Goal: Information Seeking & Learning: Learn about a topic

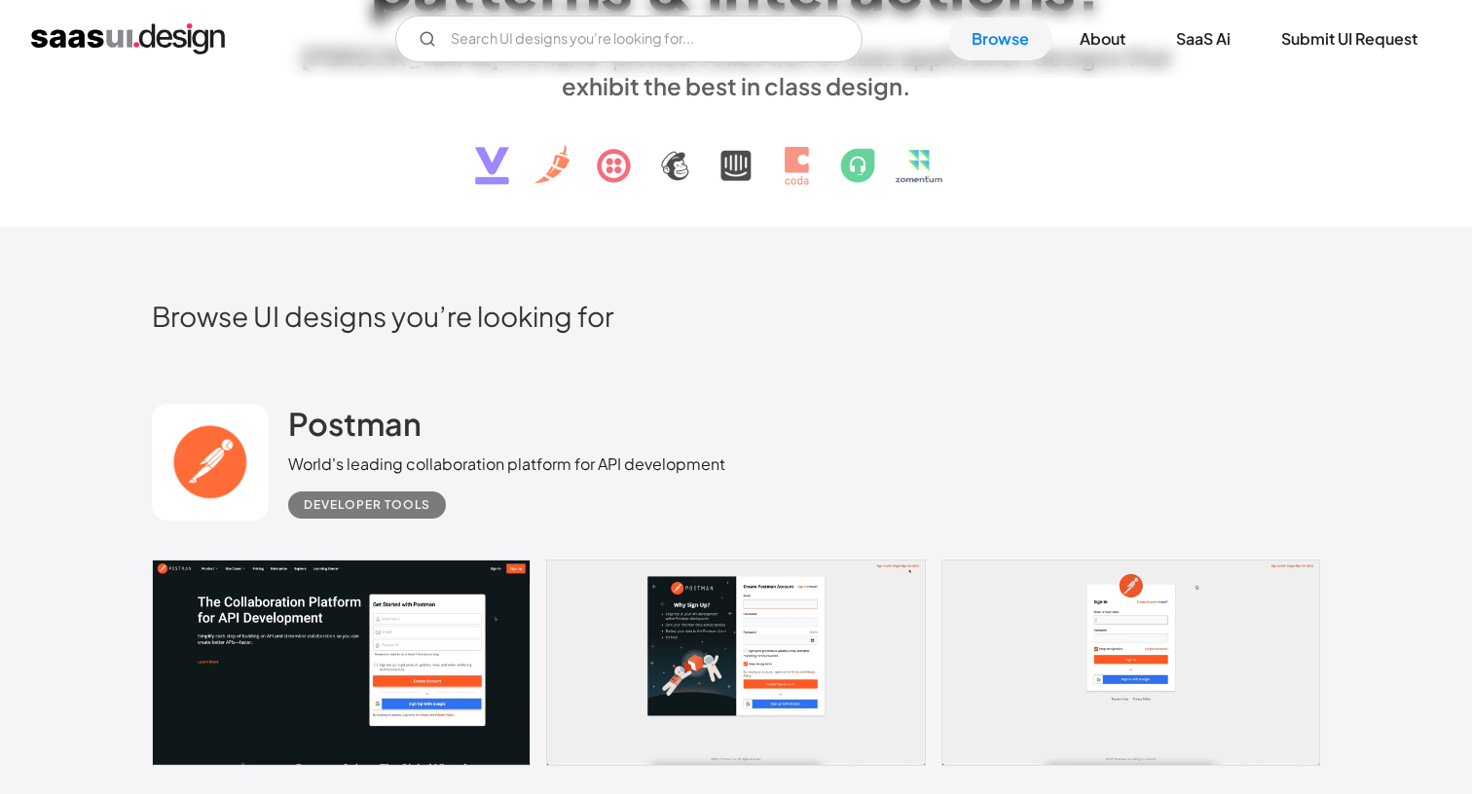
scroll to position [275, 0]
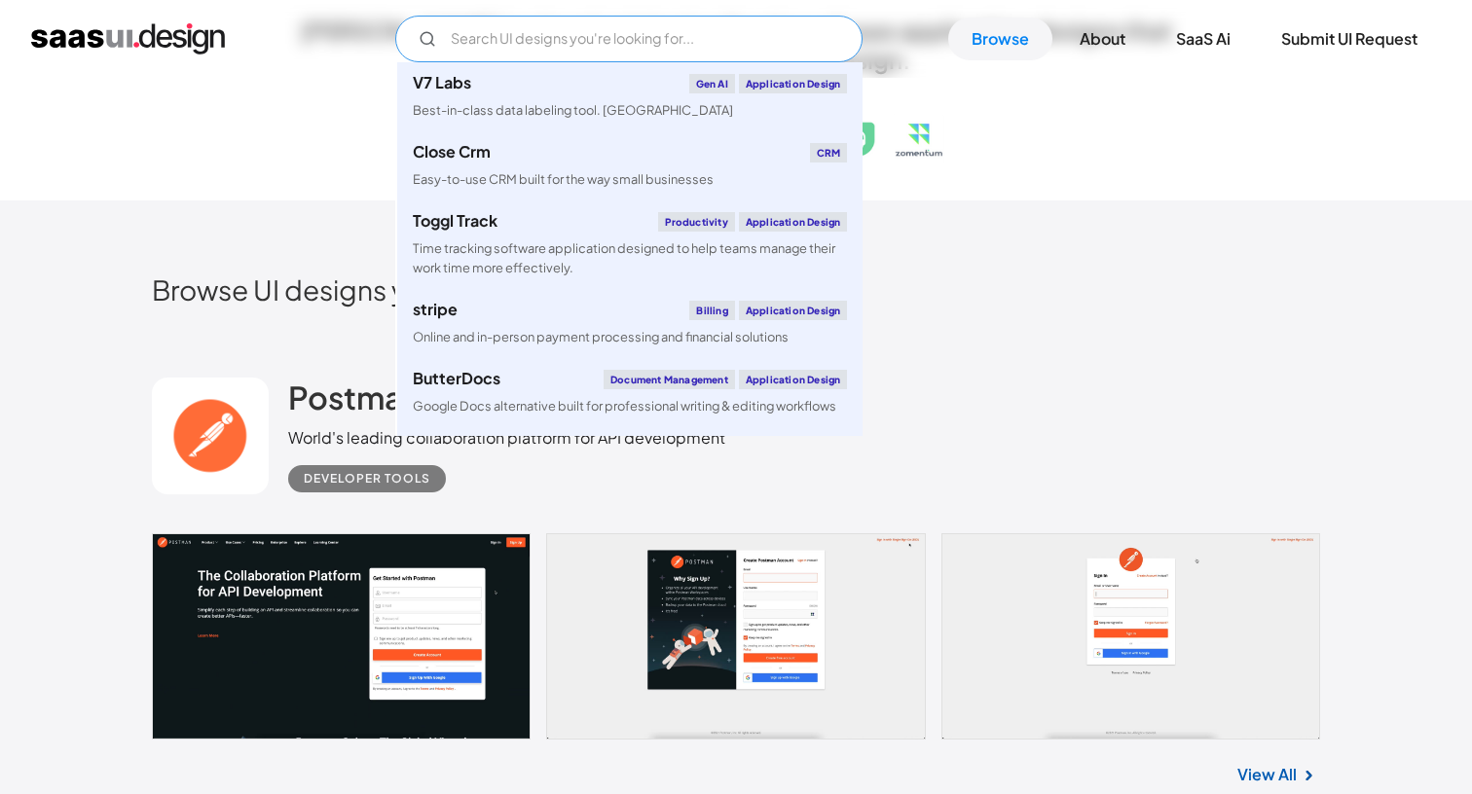
click at [599, 50] on input "Email Form" at bounding box center [628, 39] width 467 height 47
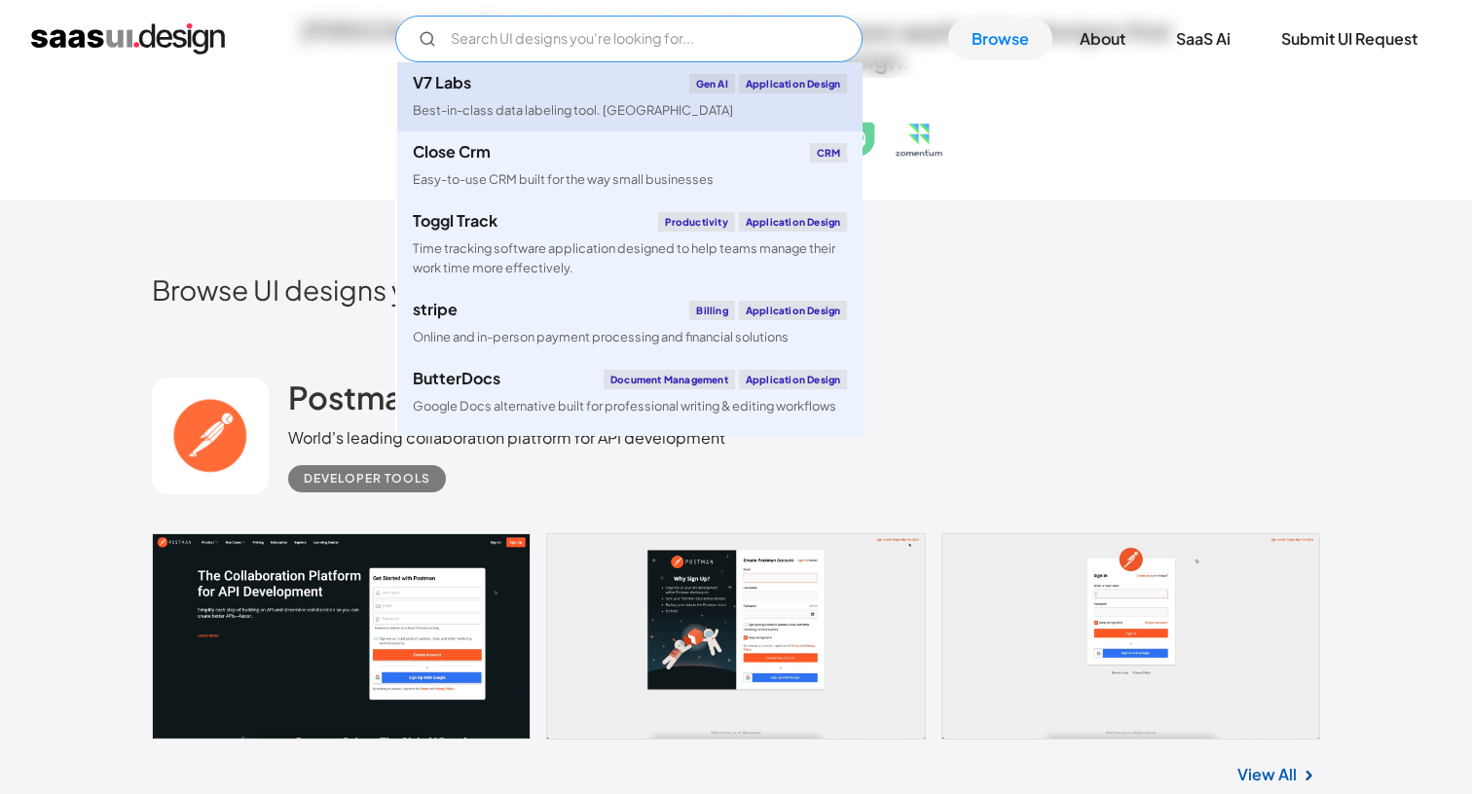
click at [577, 81] on div "V7 Labs Gen AI Application Design" at bounding box center [630, 83] width 434 height 19
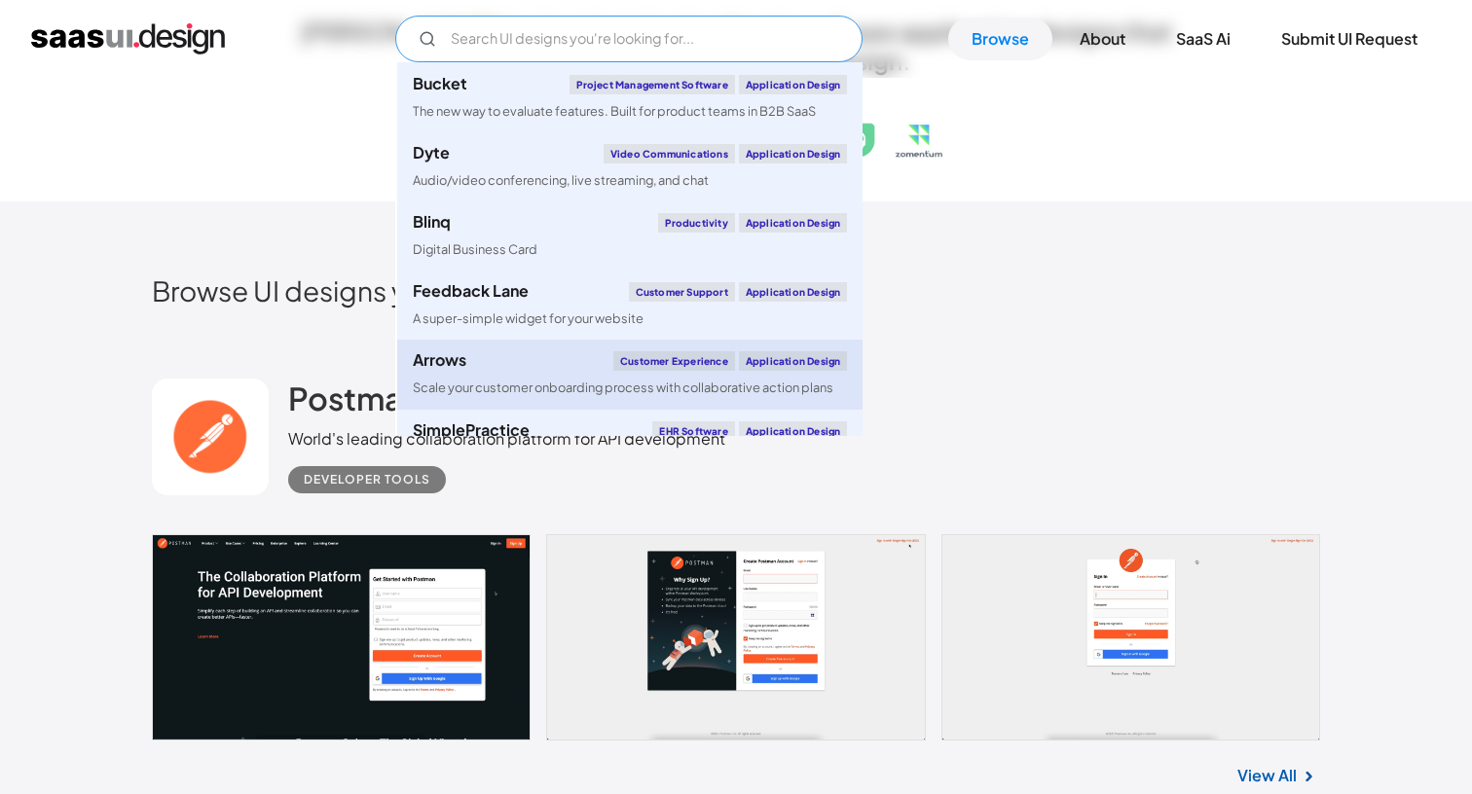
scroll to position [515, 0]
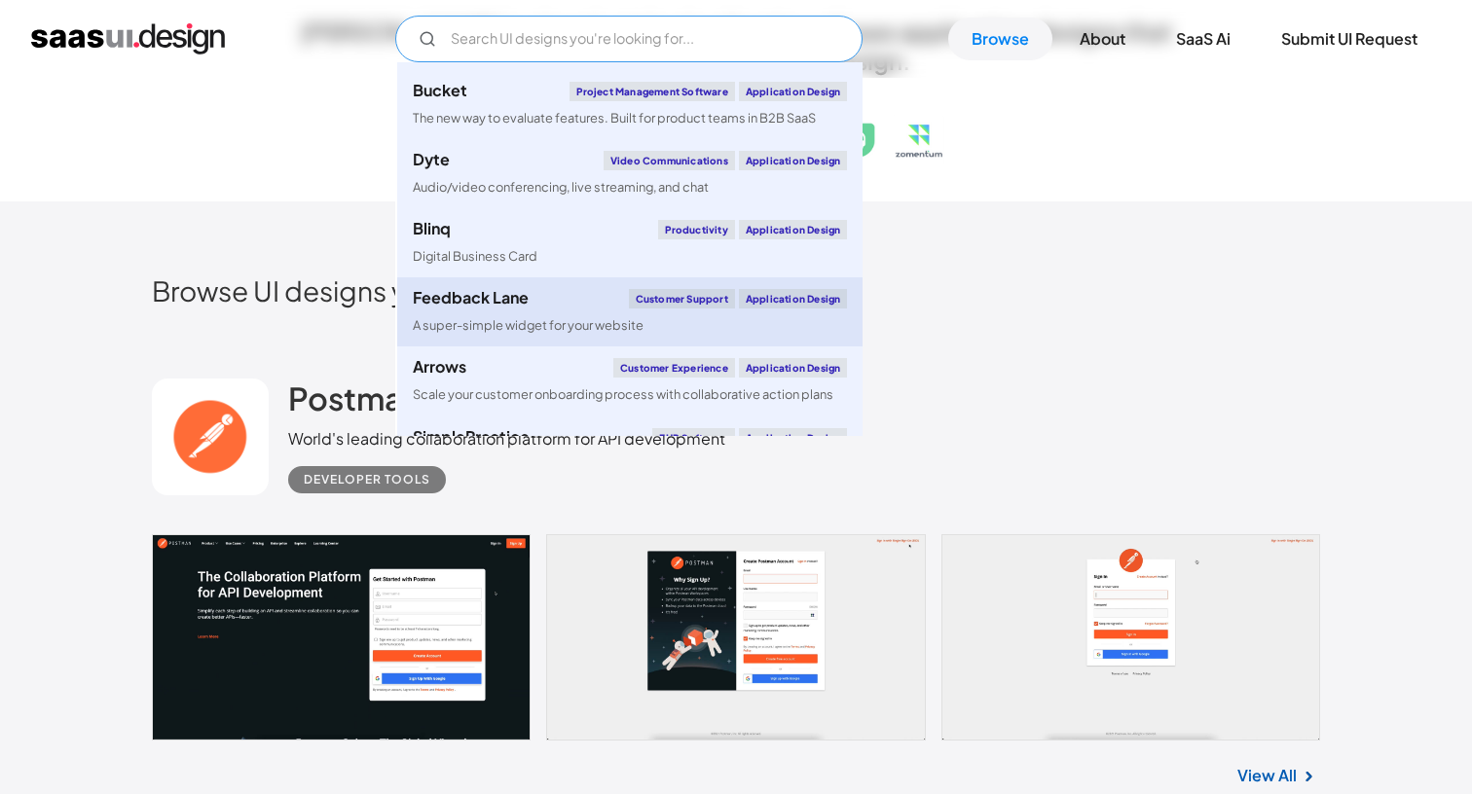
click at [542, 301] on div "Feedback Lane Customer Support Application Design" at bounding box center [630, 298] width 434 height 19
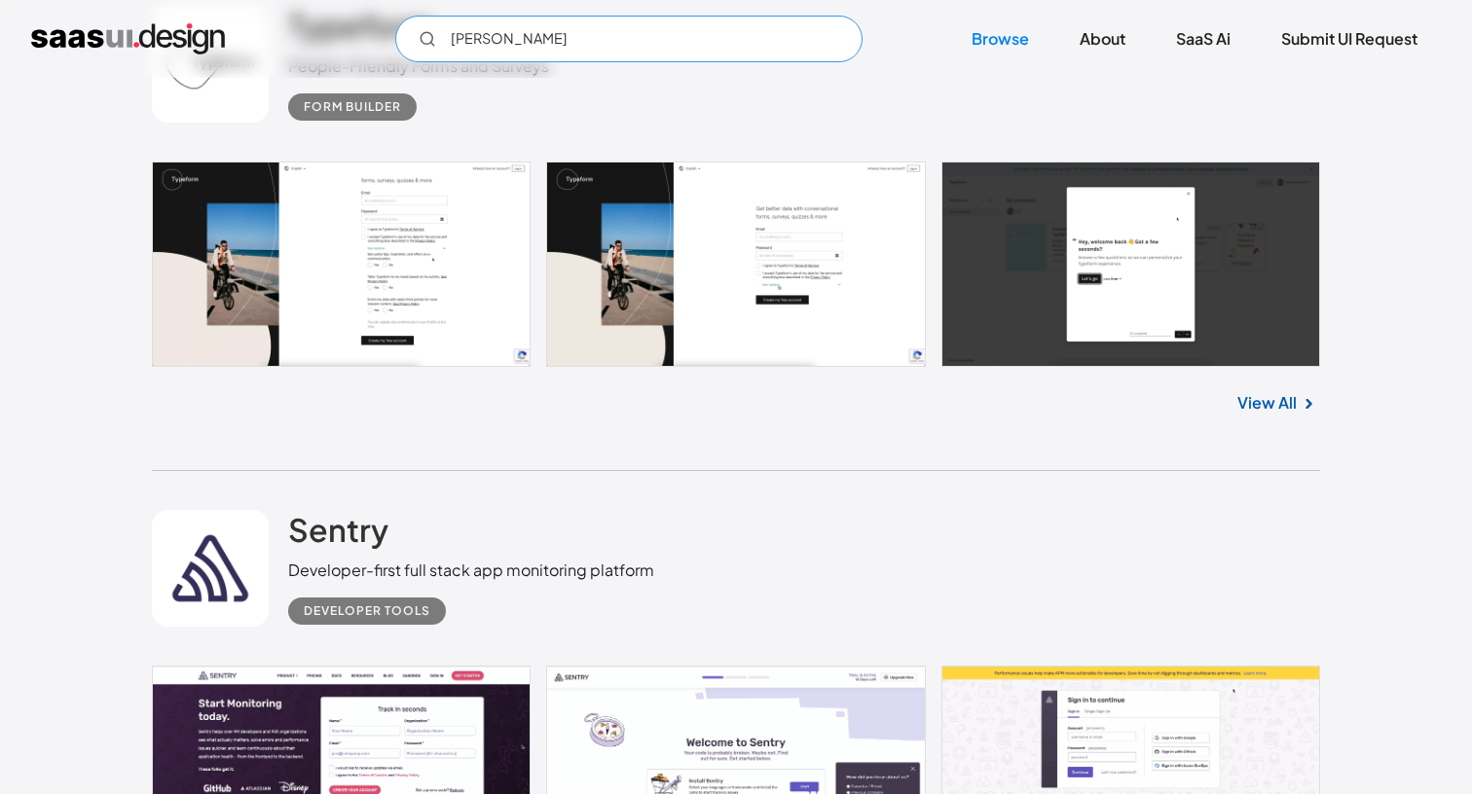
scroll to position [2234, 0]
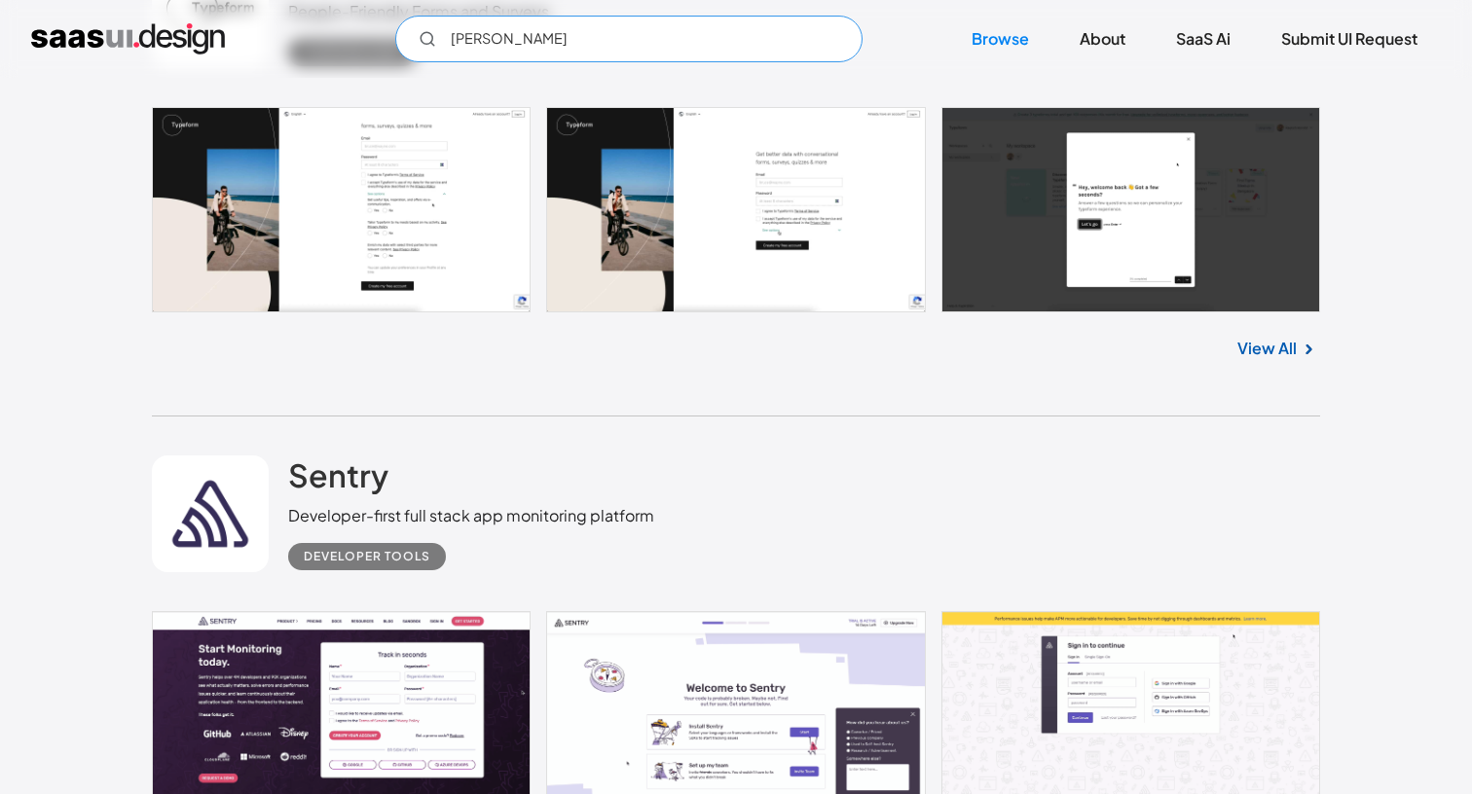
type input "harvey"
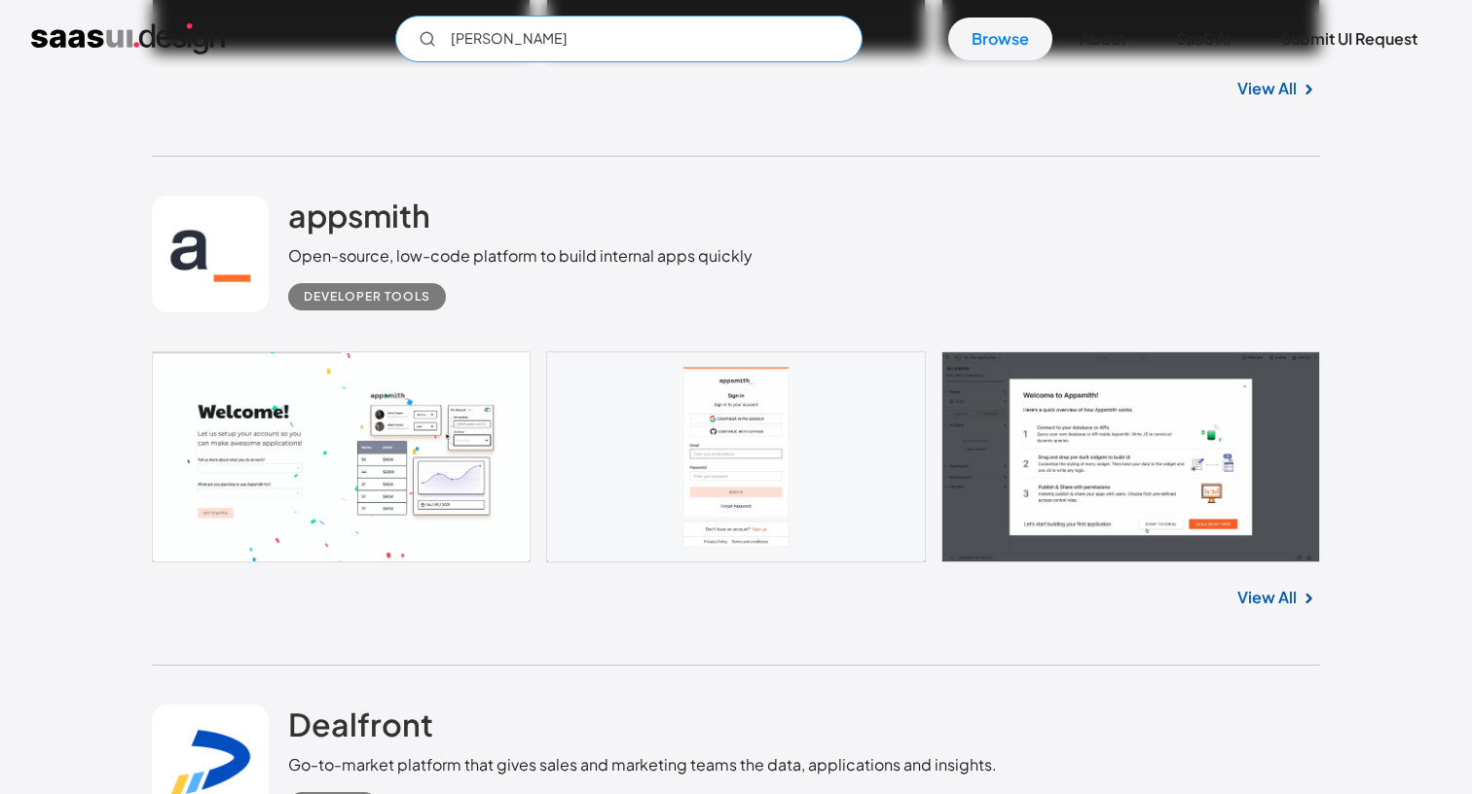
scroll to position [11792, 0]
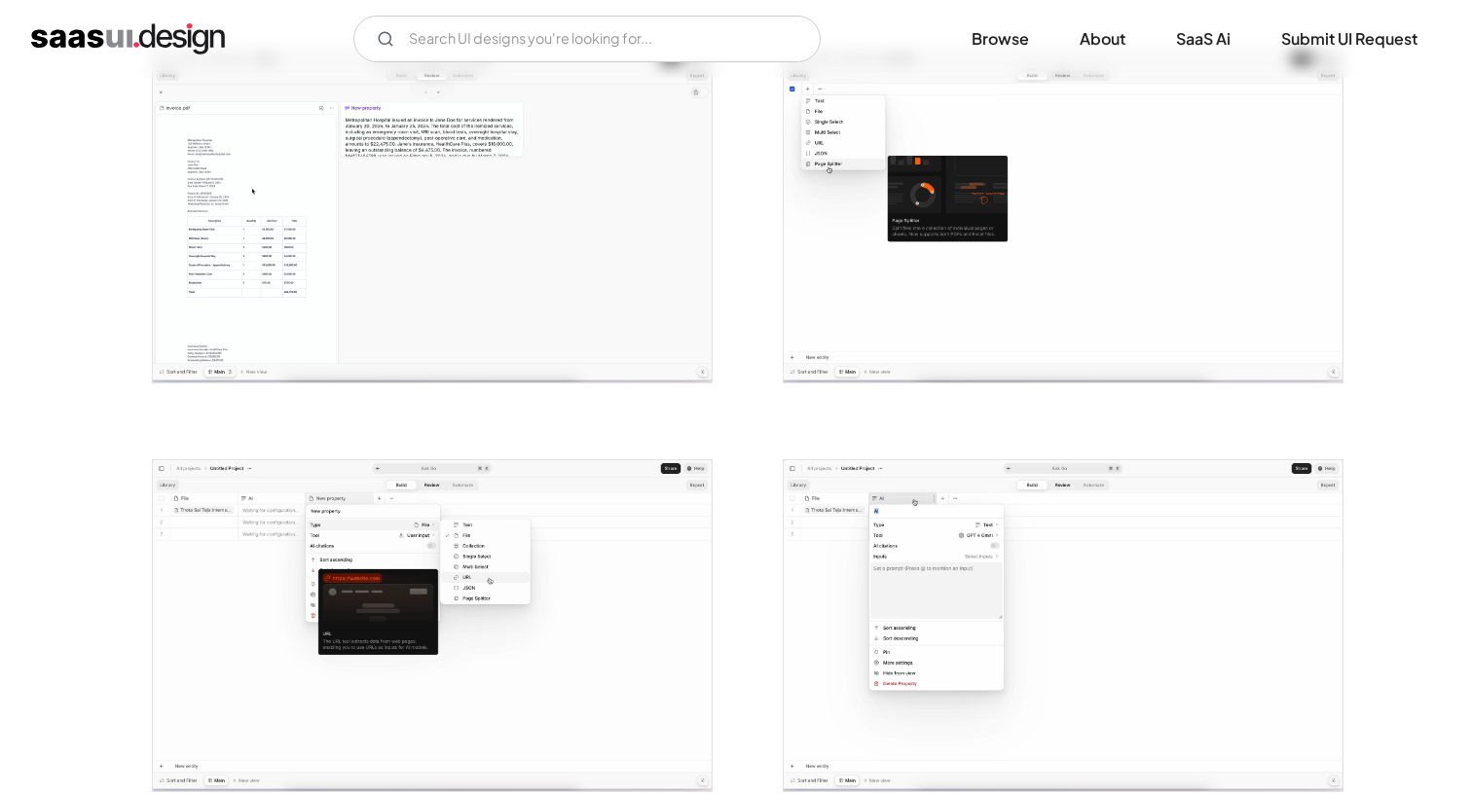
scroll to position [889, 0]
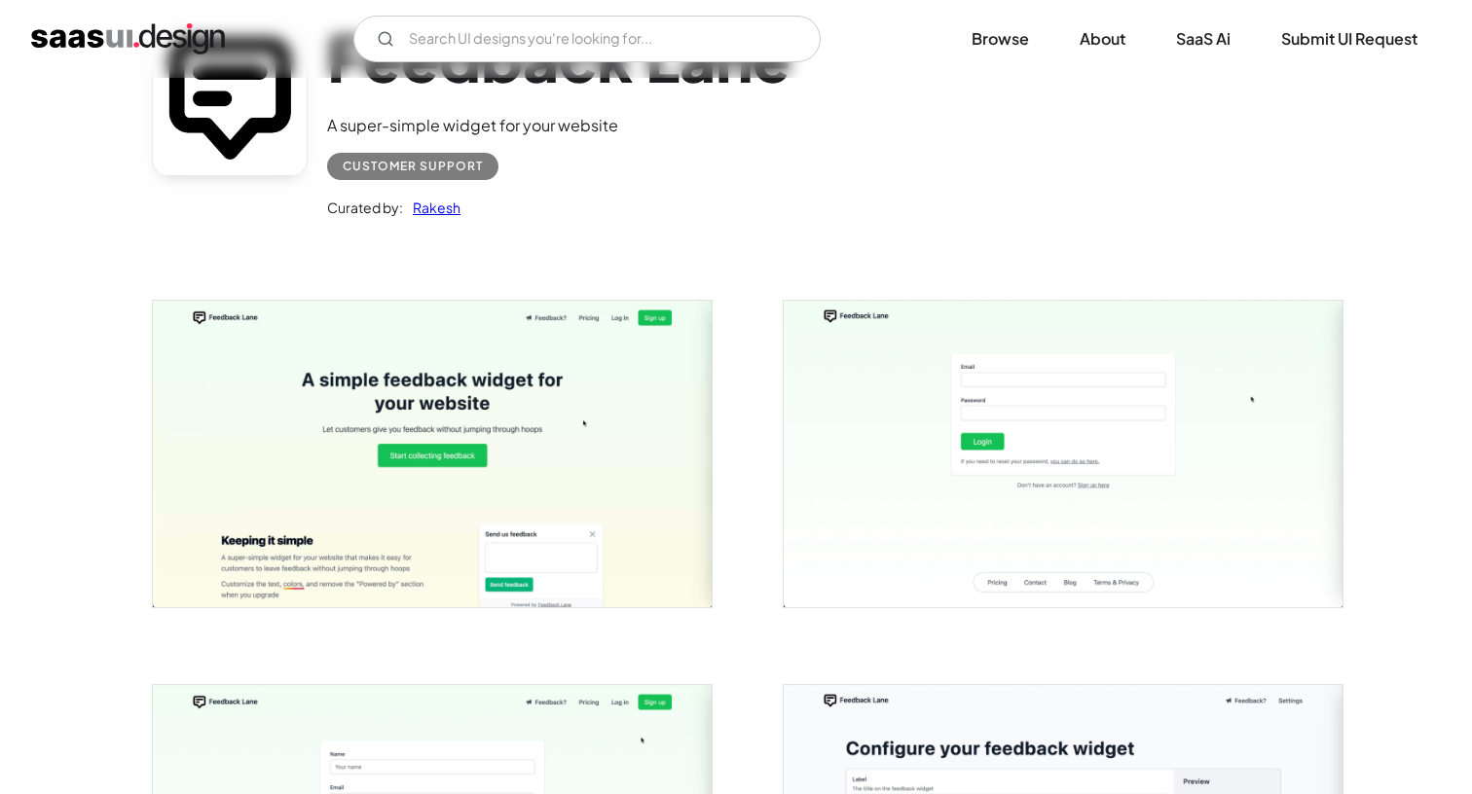
scroll to position [197, 0]
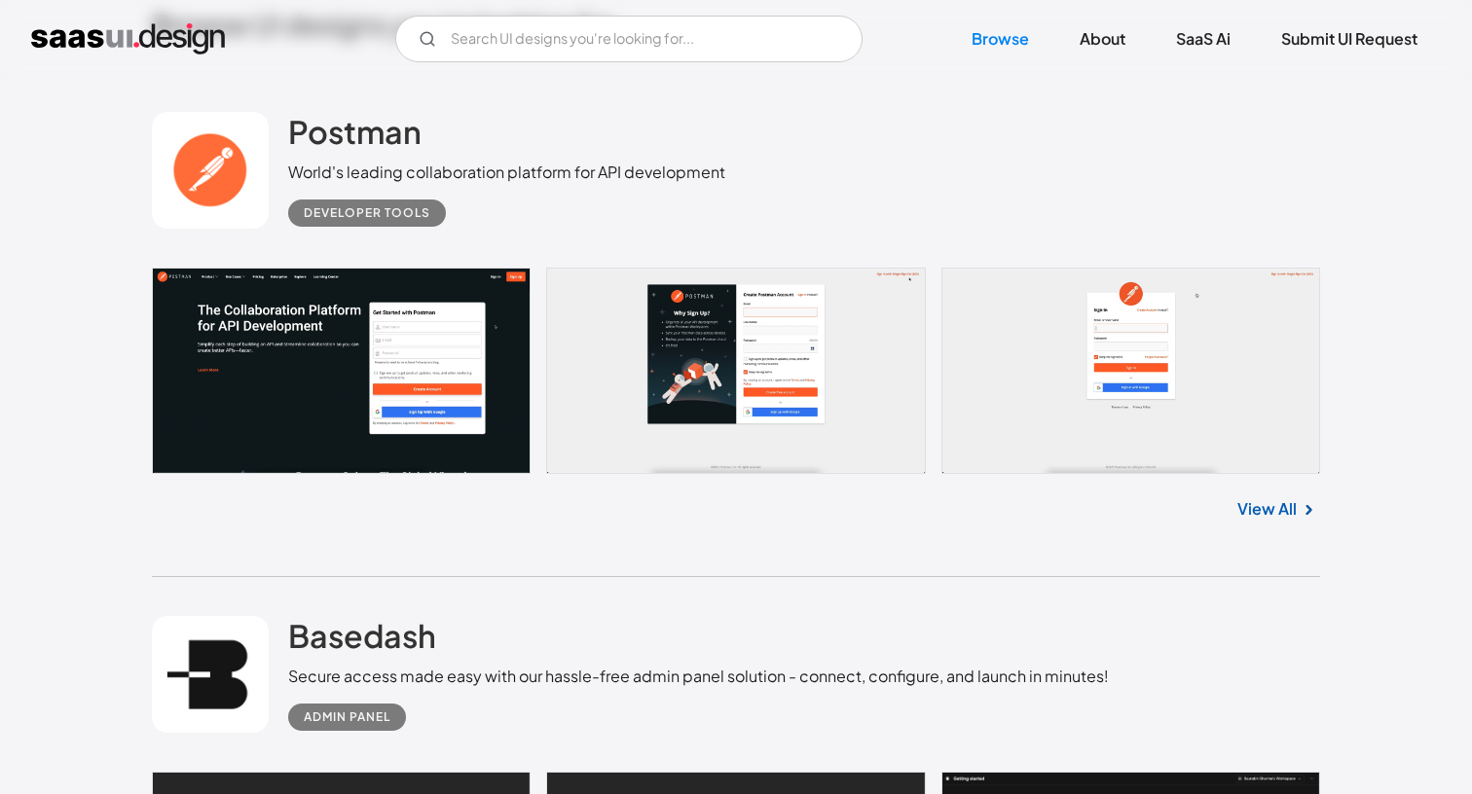
scroll to position [580, 0]
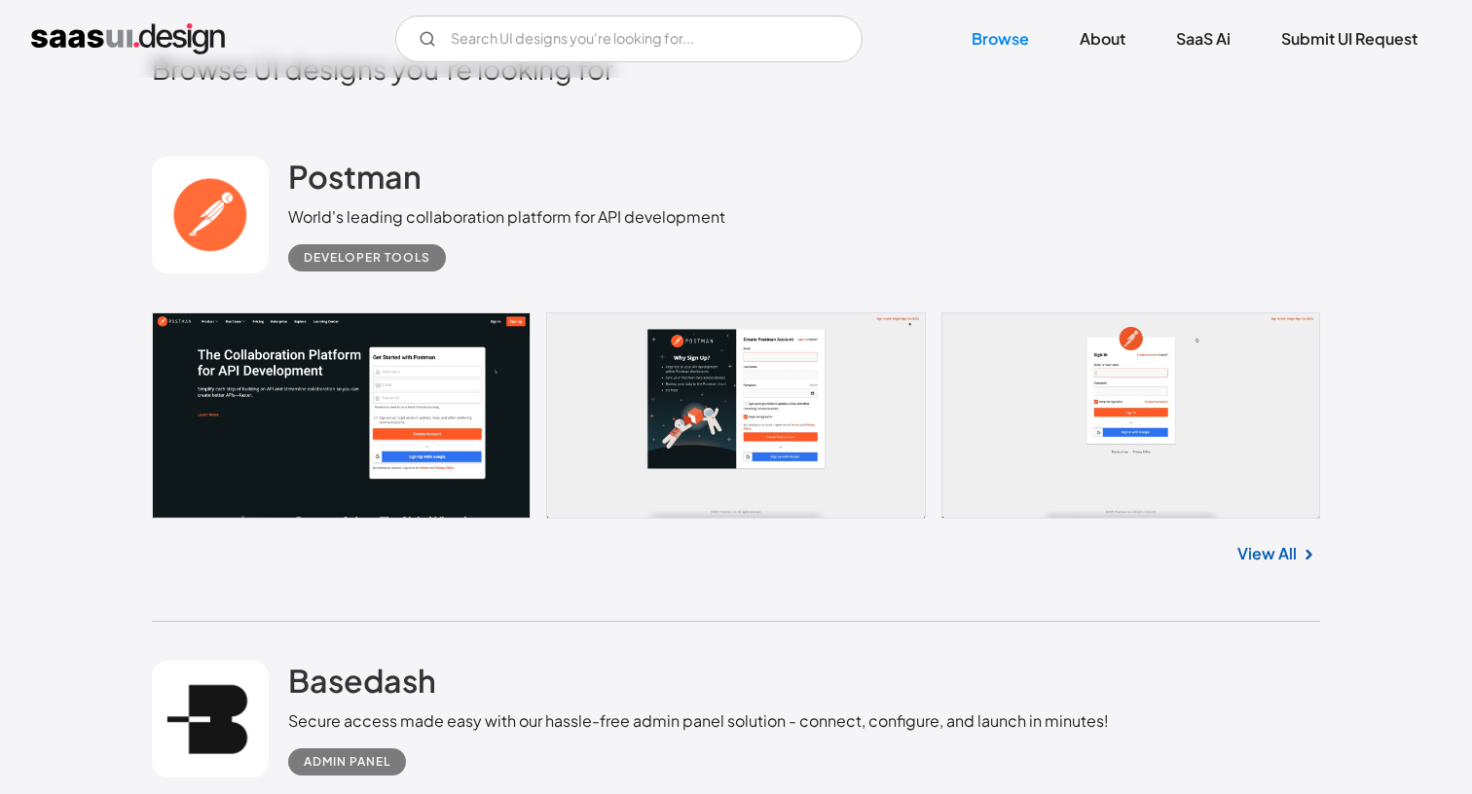
scroll to position [504, 0]
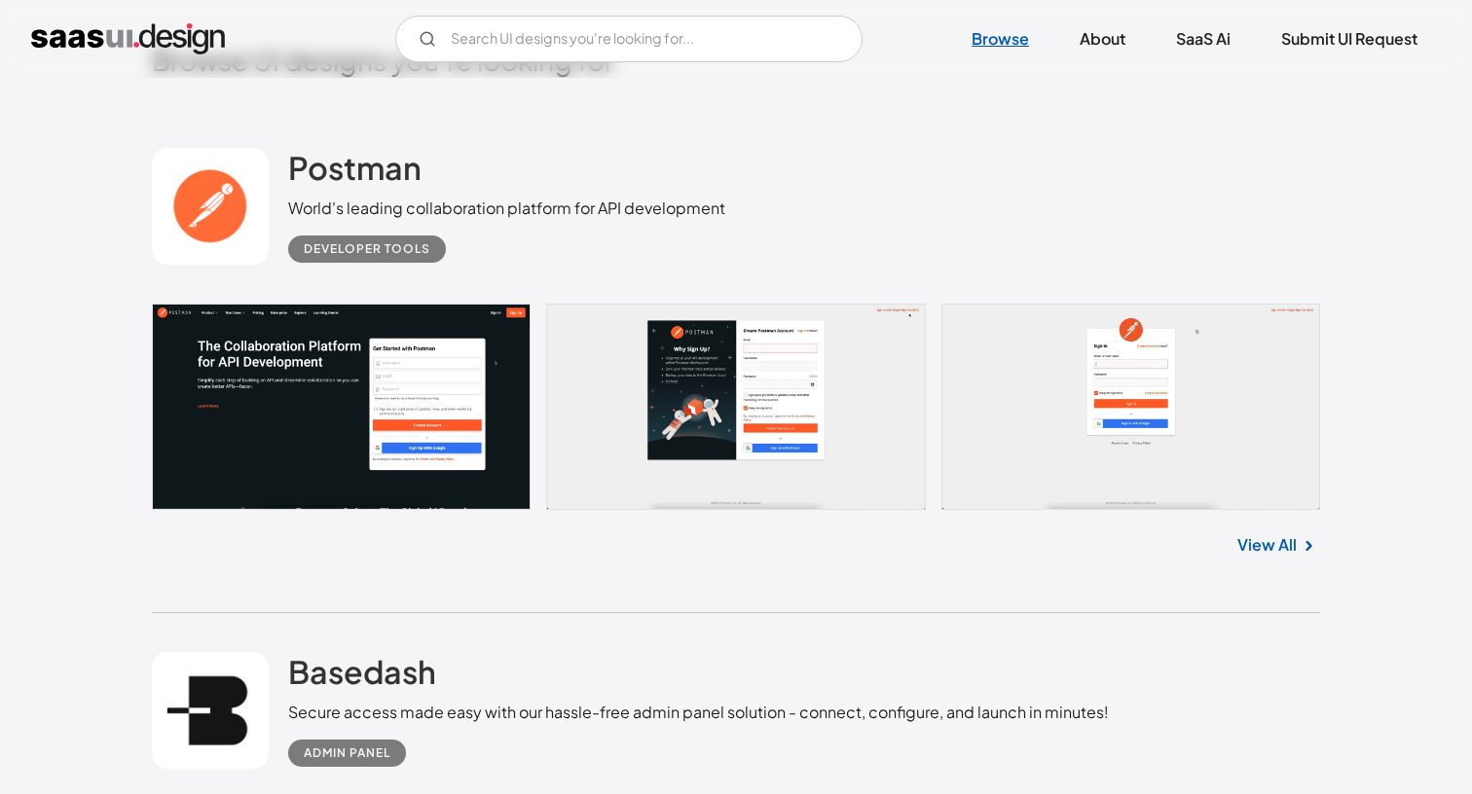
click at [1012, 42] on link "Browse" at bounding box center [1000, 39] width 104 height 43
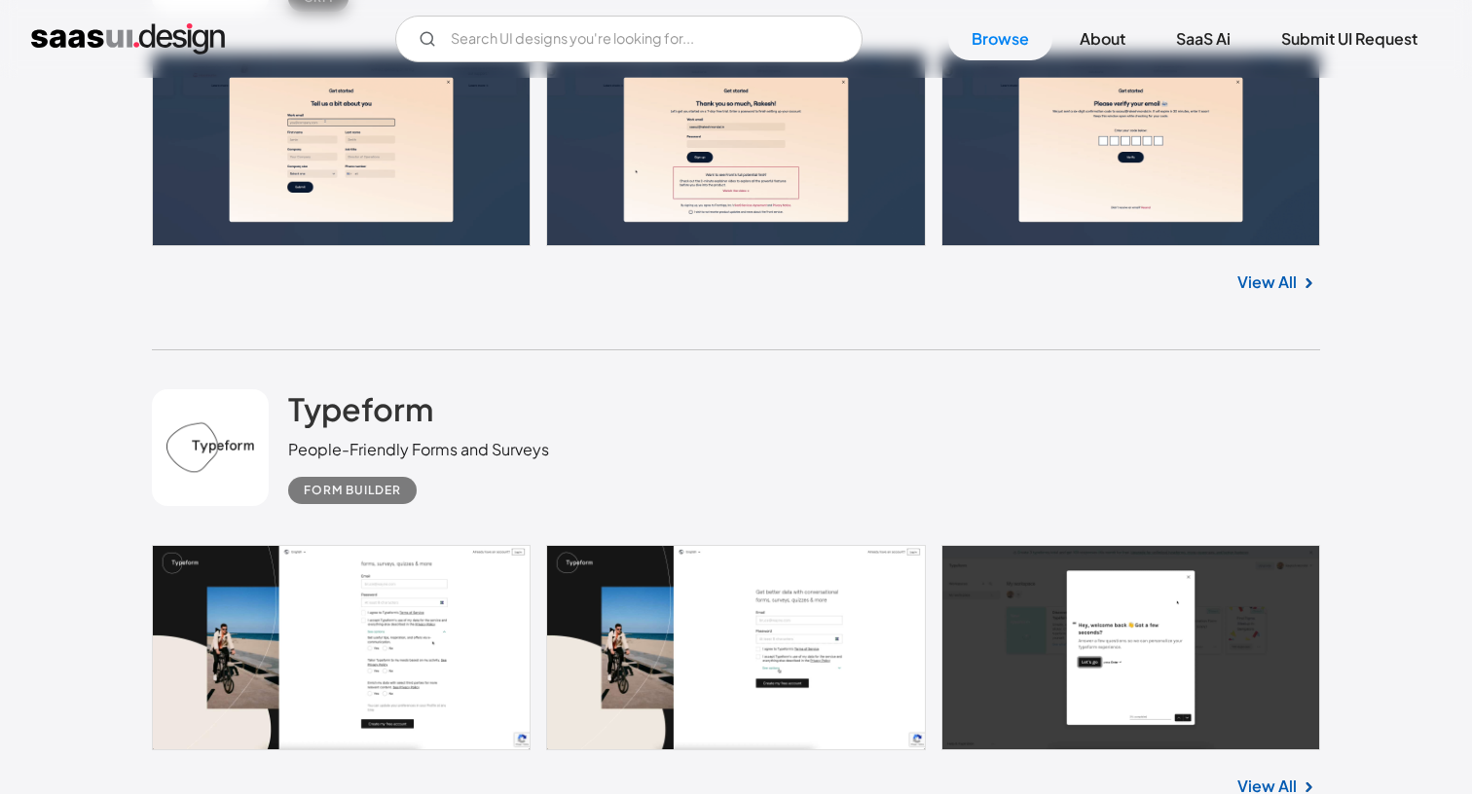
scroll to position [1879, 0]
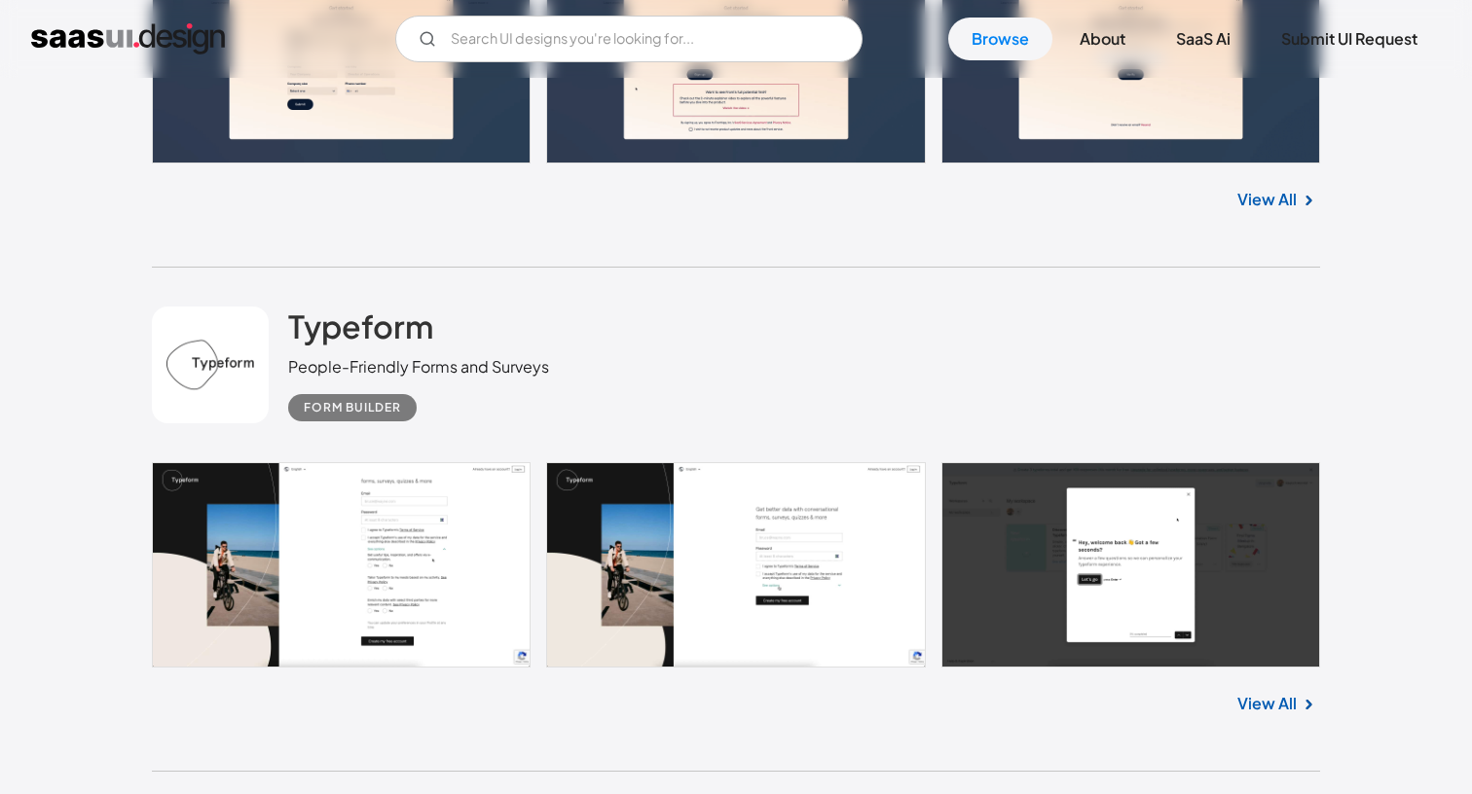
click at [393, 542] on link at bounding box center [736, 564] width 1168 height 205
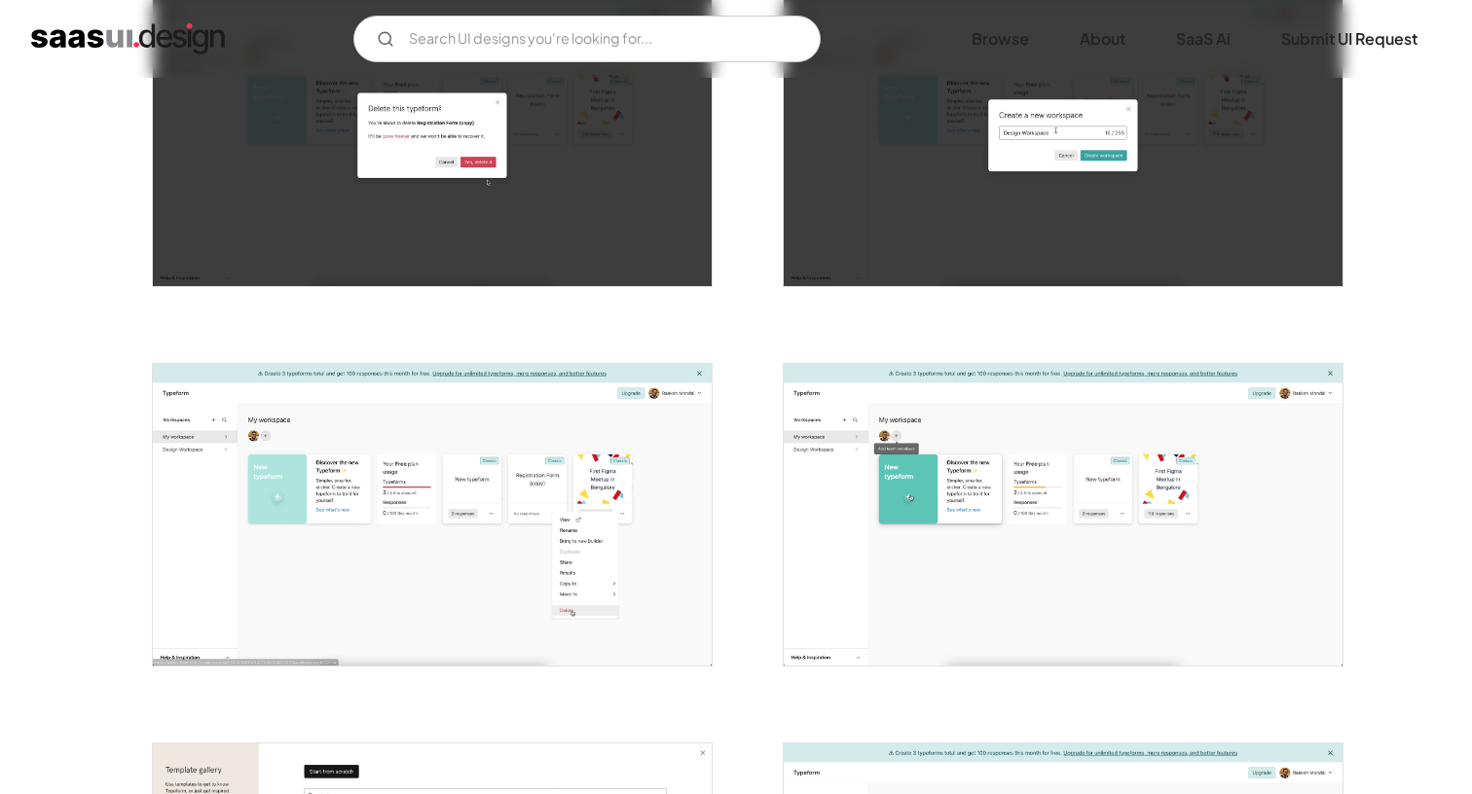
scroll to position [1371, 0]
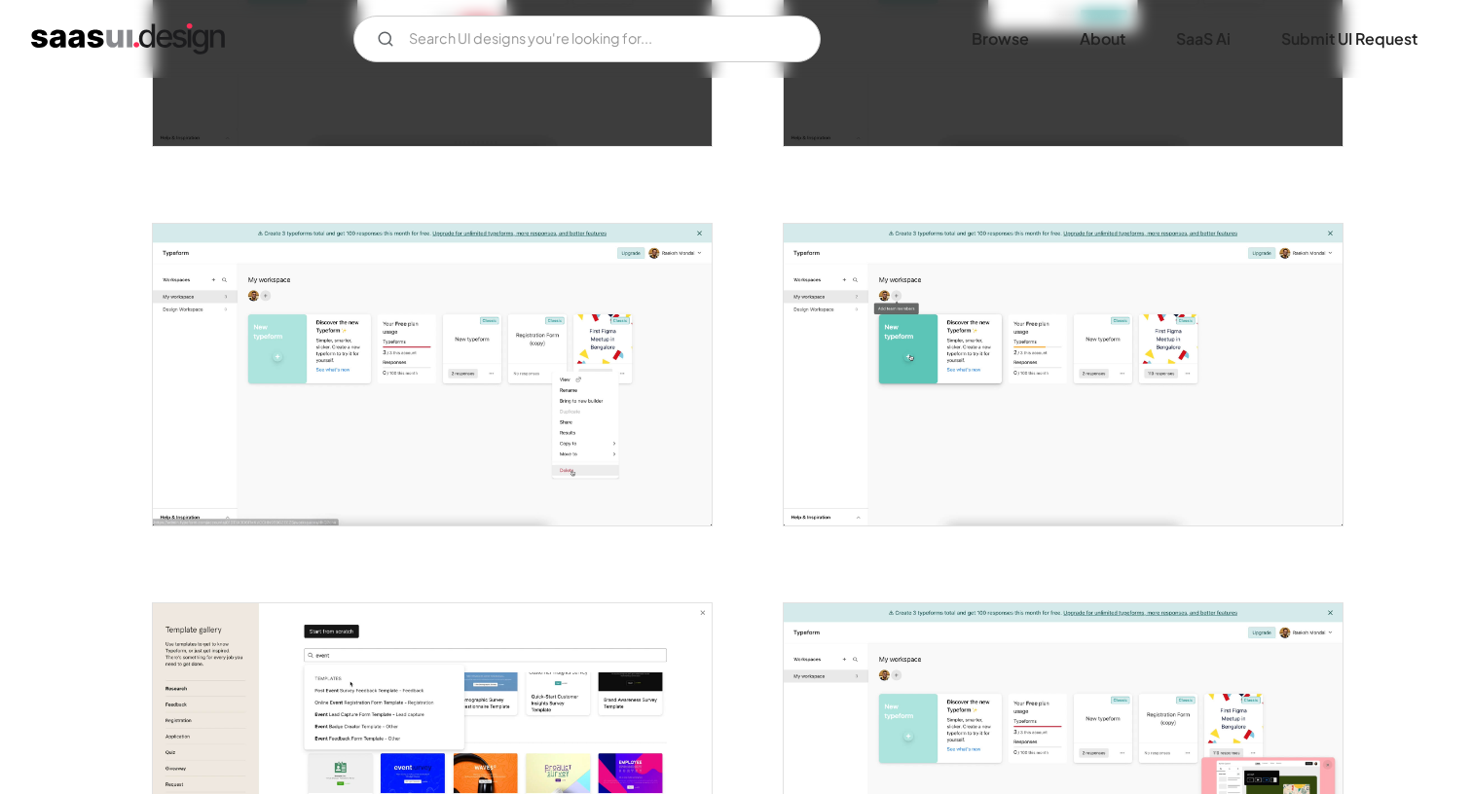
click at [493, 384] on img "open lightbox" at bounding box center [432, 375] width 559 height 302
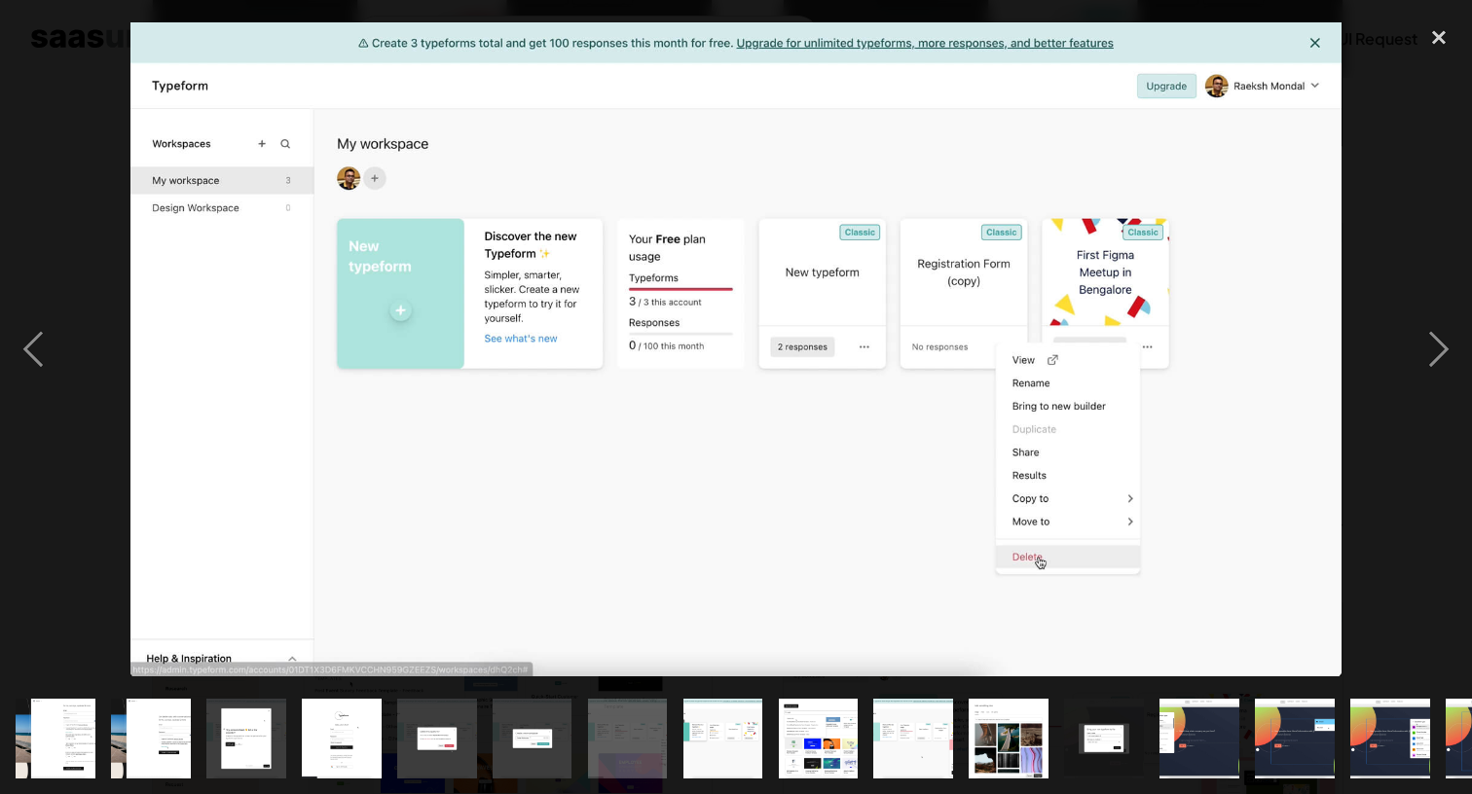
click at [993, 727] on img "show item 11 of 25" at bounding box center [1008, 739] width 147 height 80
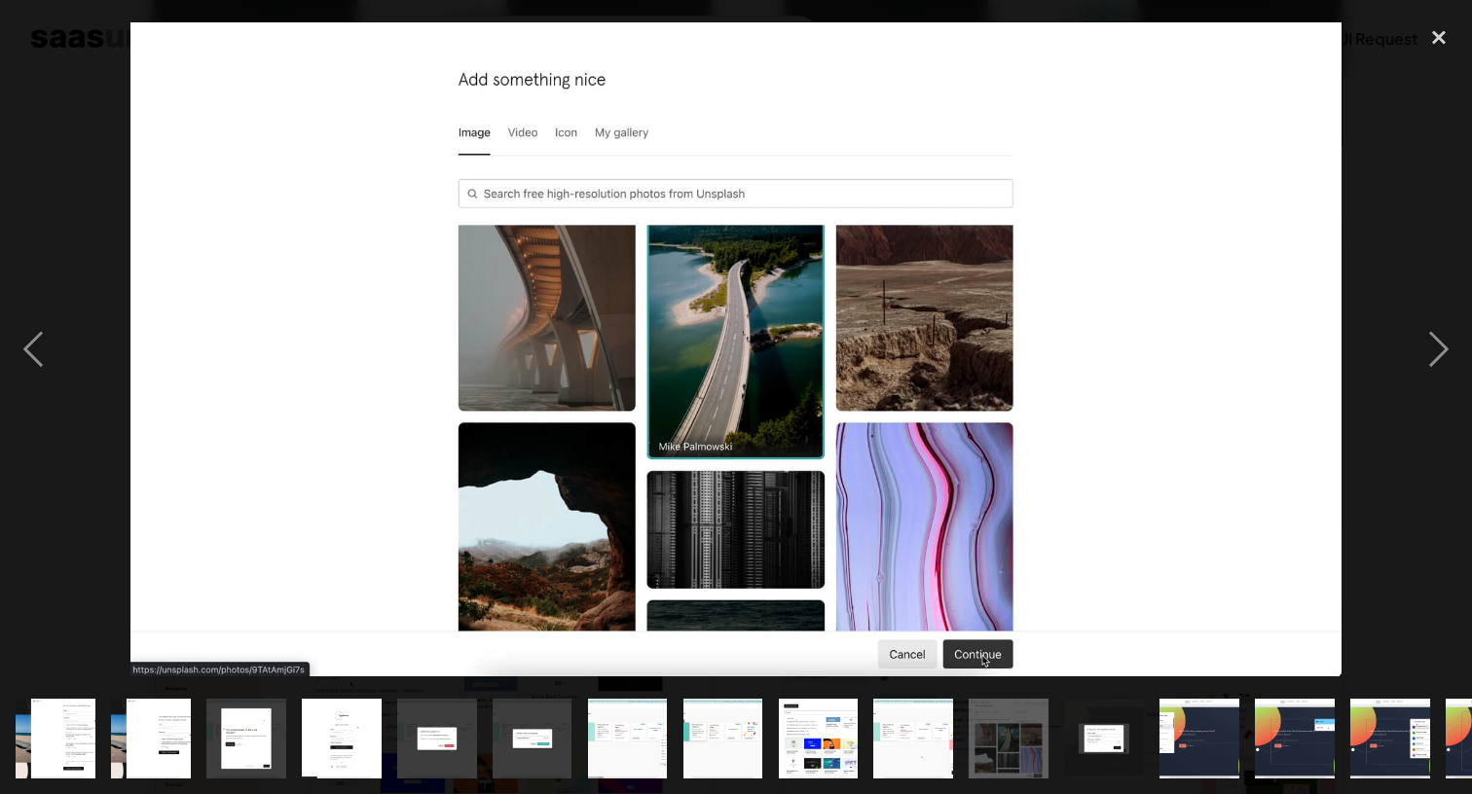
click at [874, 732] on img "show item 10 of 25" at bounding box center [913, 739] width 147 height 80
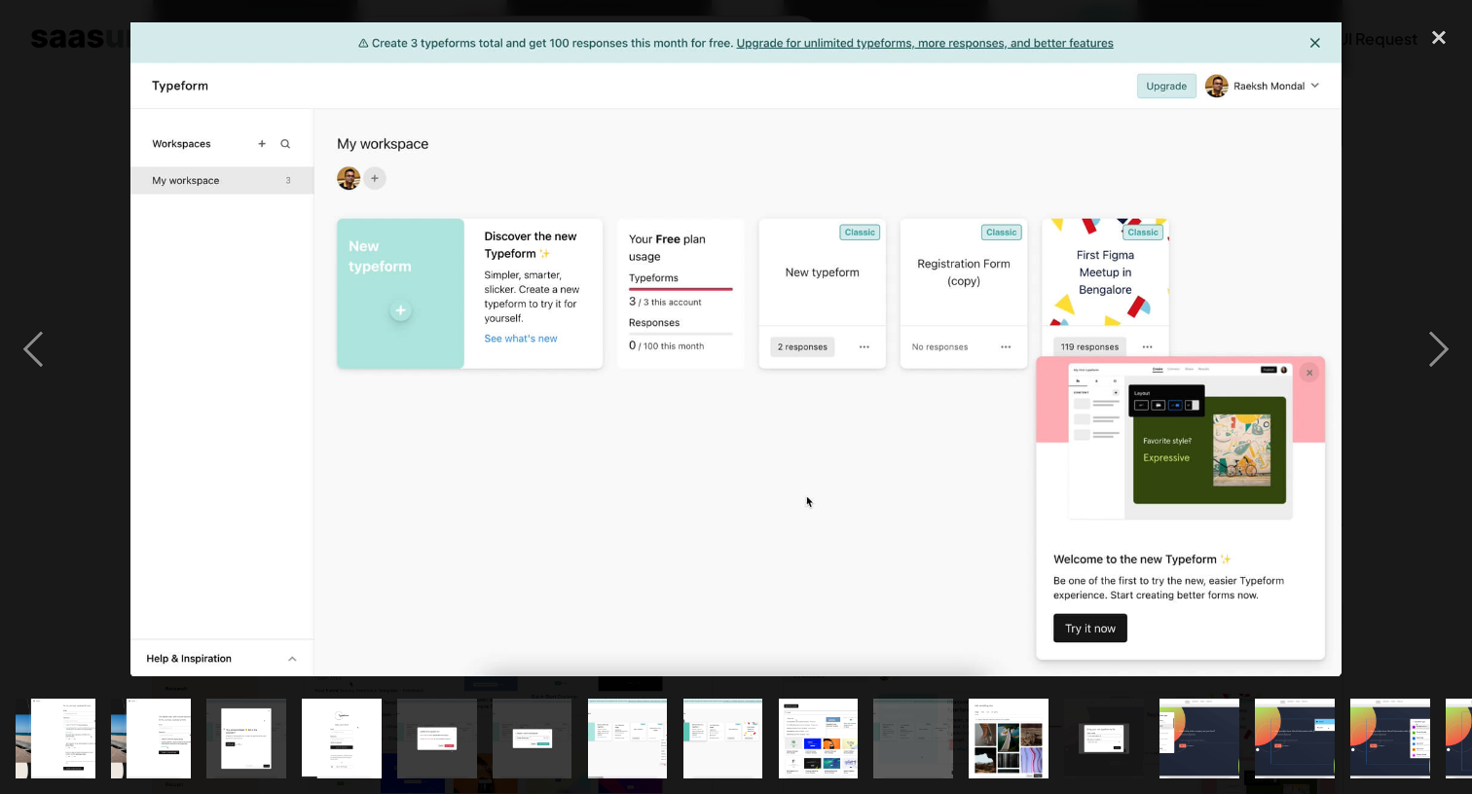
click at [768, 736] on div "show item 8 of 25" at bounding box center [723, 738] width 95 height 111
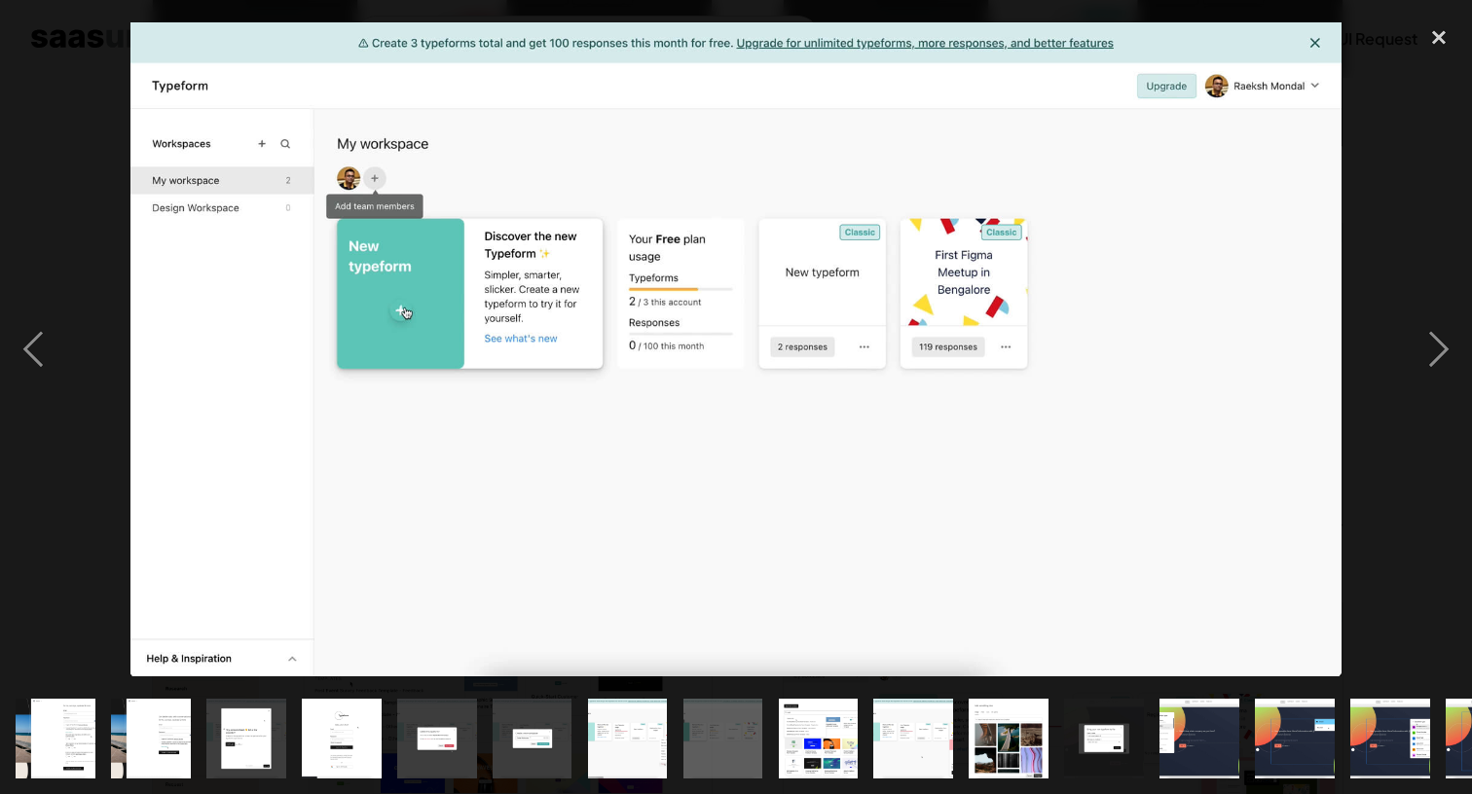
click at [617, 735] on img "show item 7 of 25" at bounding box center [627, 739] width 147 height 80
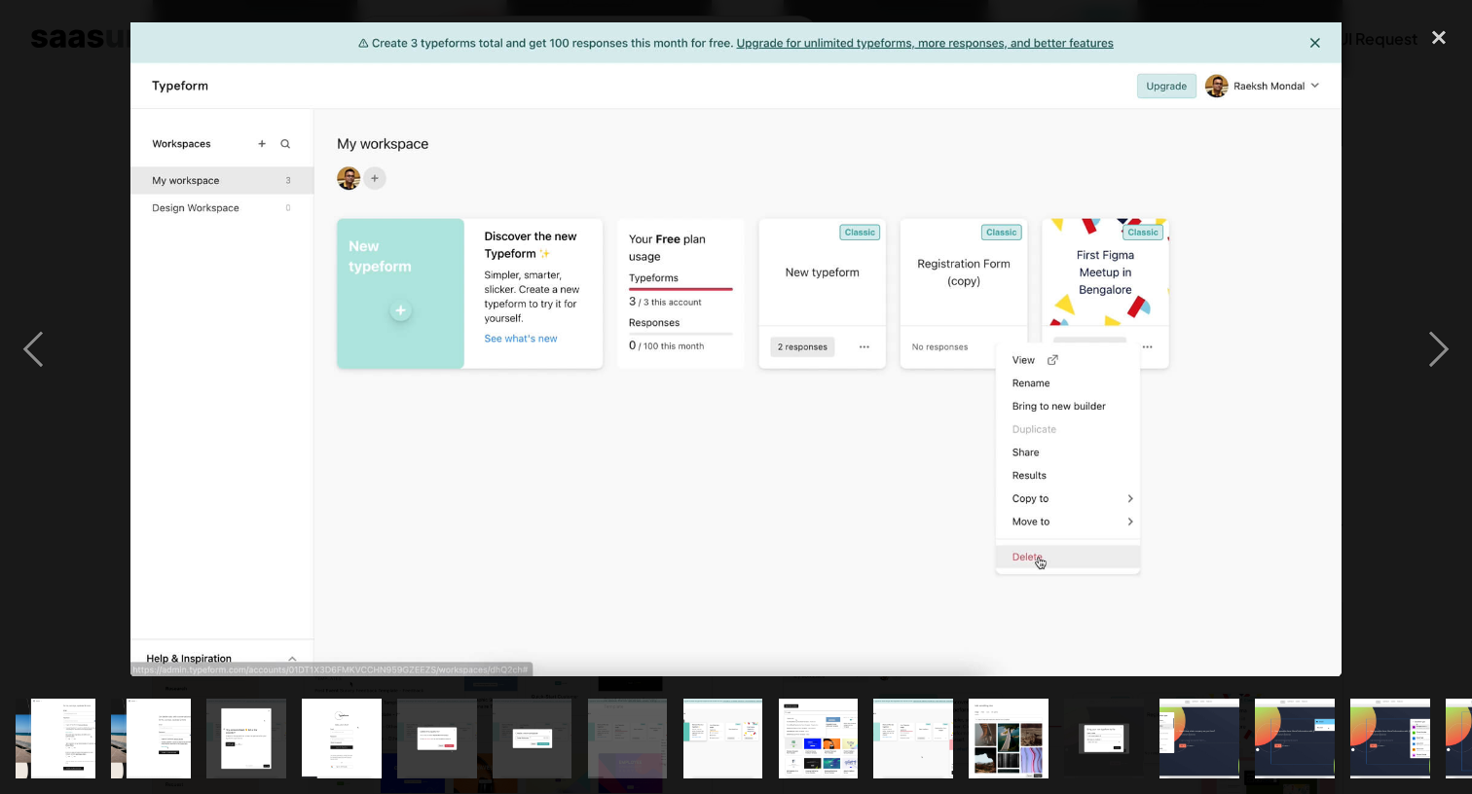
click at [1202, 730] on img "show item 13 of 25" at bounding box center [1198, 739] width 147 height 80
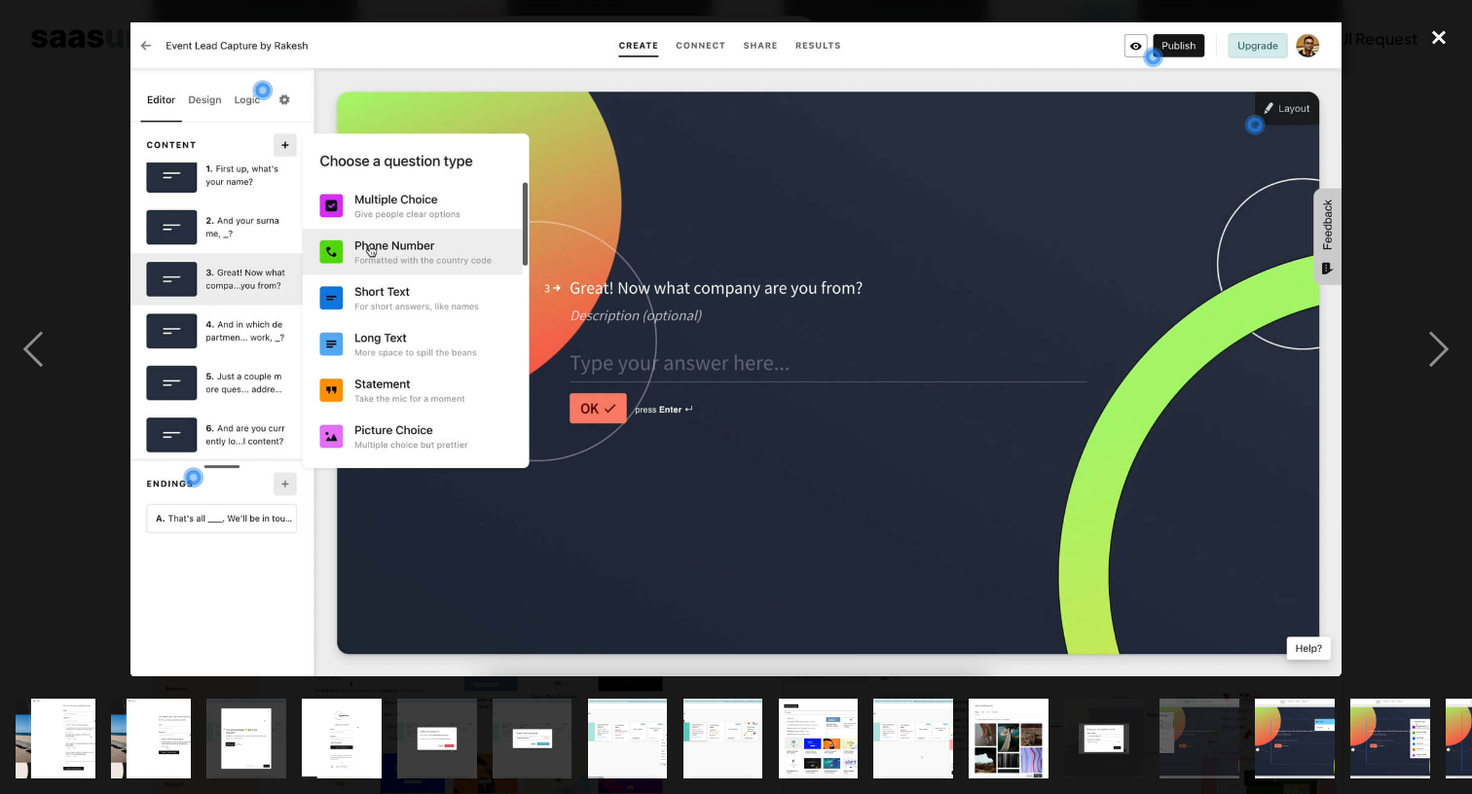
click at [1445, 25] on div "close lightbox" at bounding box center [1439, 37] width 66 height 43
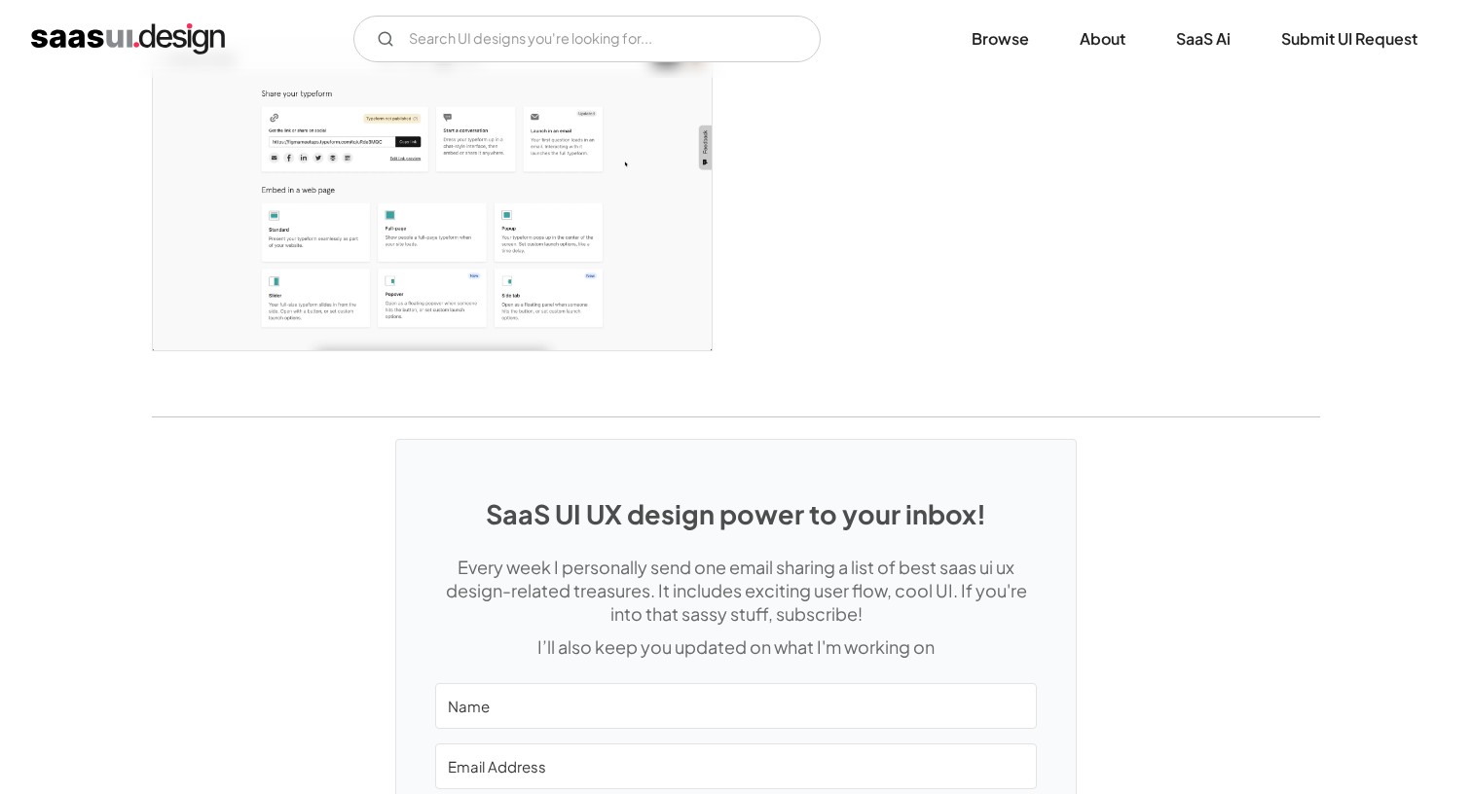
scroll to position [4962, 0]
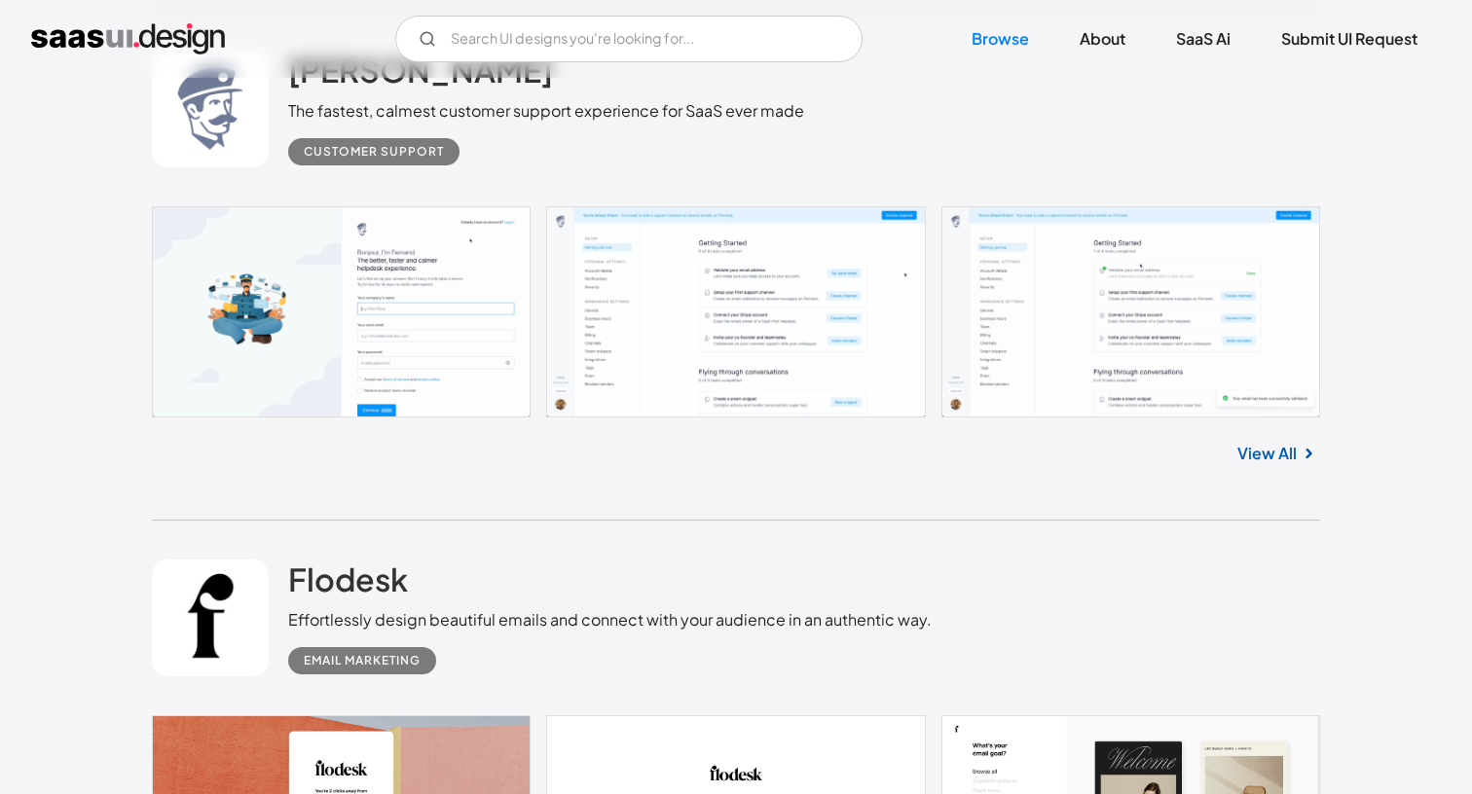
scroll to position [8394, 0]
